Goal: Transaction & Acquisition: Purchase product/service

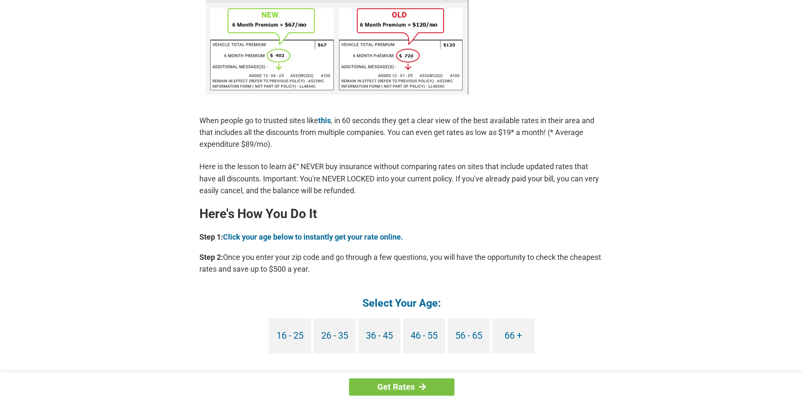
scroll to position [632, 0]
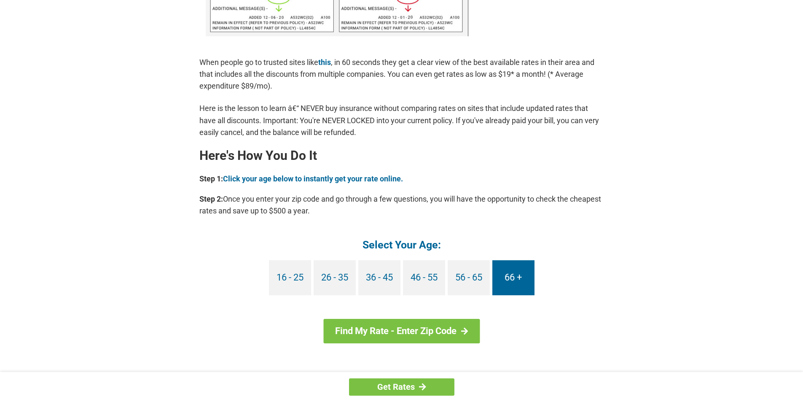
click at [508, 273] on link "66 +" at bounding box center [513, 277] width 42 height 35
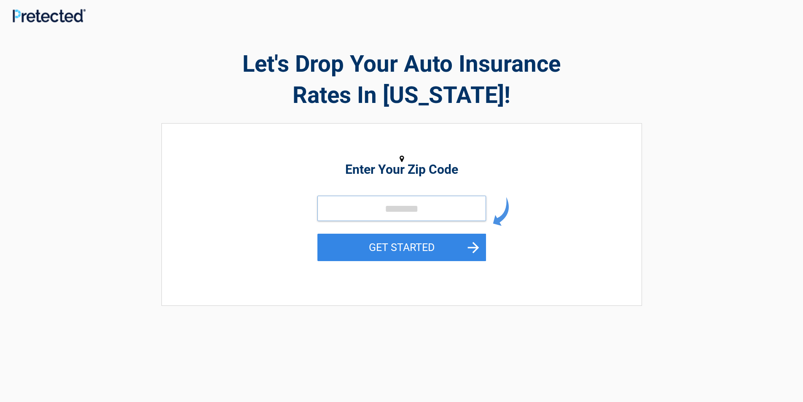
click at [389, 209] on input "tel" at bounding box center [401, 208] width 169 height 25
type input "*****"
click at [401, 244] on button "GET STARTED" at bounding box center [401, 247] width 169 height 27
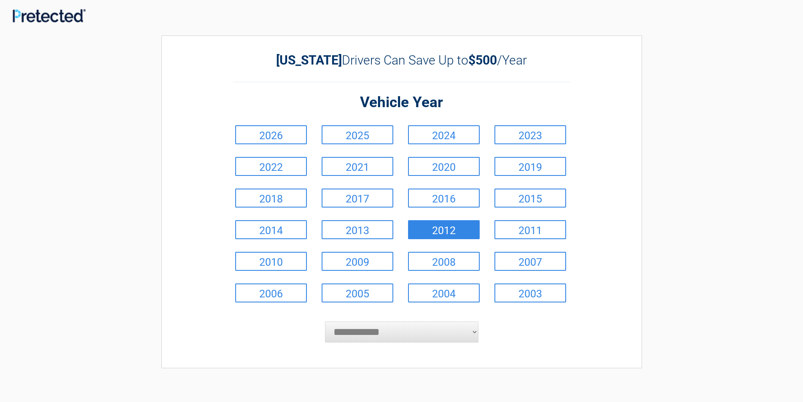
click at [465, 227] on link "2012" at bounding box center [444, 229] width 72 height 19
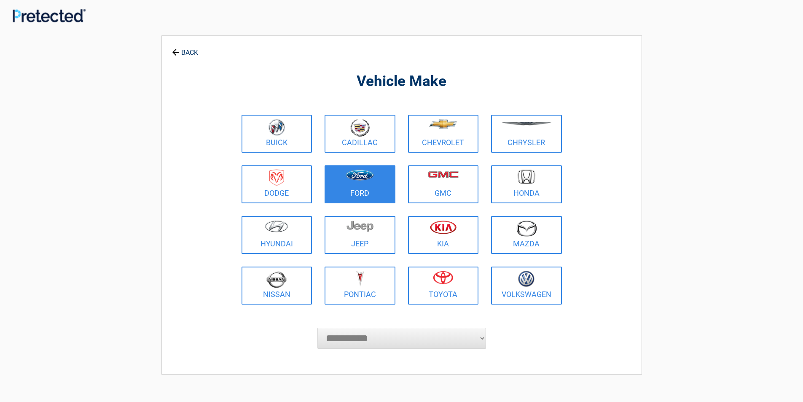
click at [368, 188] on link "Ford" at bounding box center [360, 184] width 71 height 38
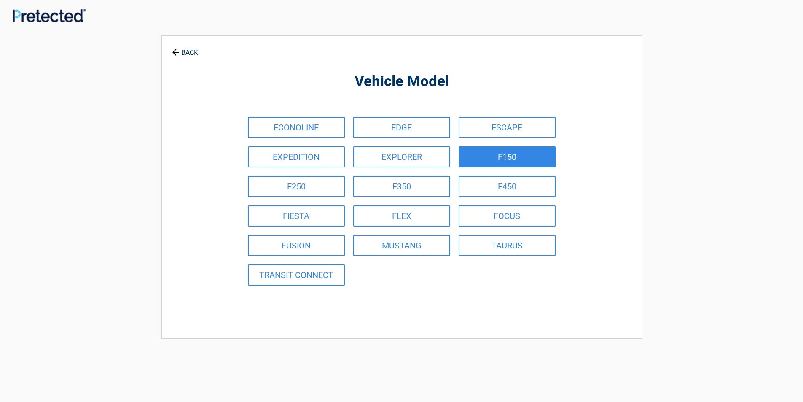
click at [476, 159] on link "F150" at bounding box center [507, 156] width 97 height 21
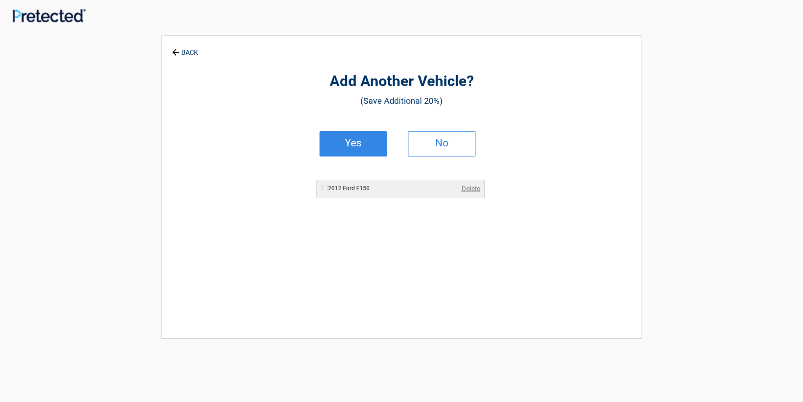
click at [373, 137] on link "Yes" at bounding box center [353, 143] width 67 height 25
